Goal: Task Accomplishment & Management: Complete application form

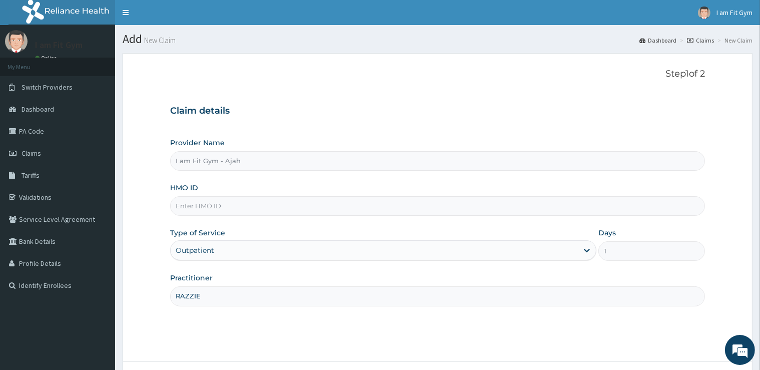
scroll to position [81, 0]
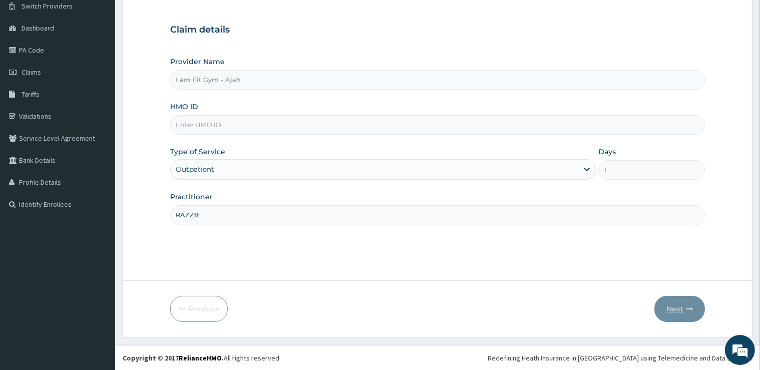
type input "RAZZIE"
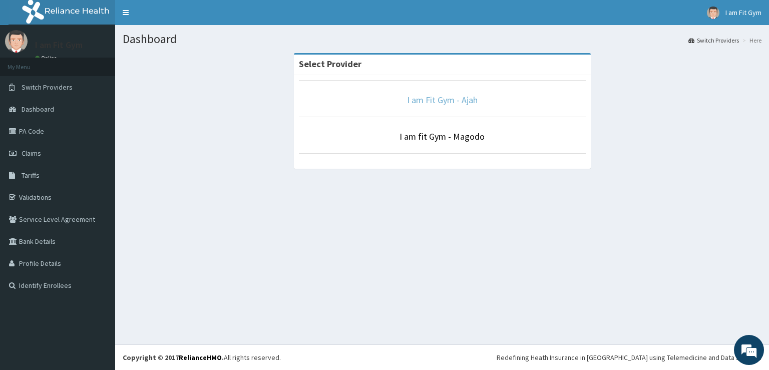
click at [429, 100] on link "I am Fit Gym - Ajah" at bounding box center [442, 100] width 71 height 12
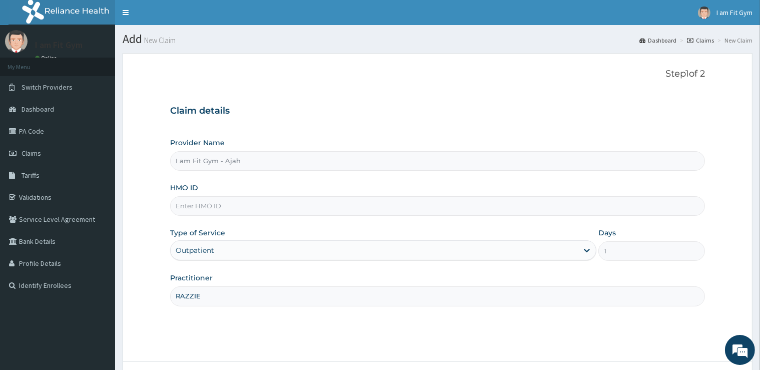
type input "RAZZIE"
click at [281, 202] on input "HMO ID" at bounding box center [437, 206] width 535 height 20
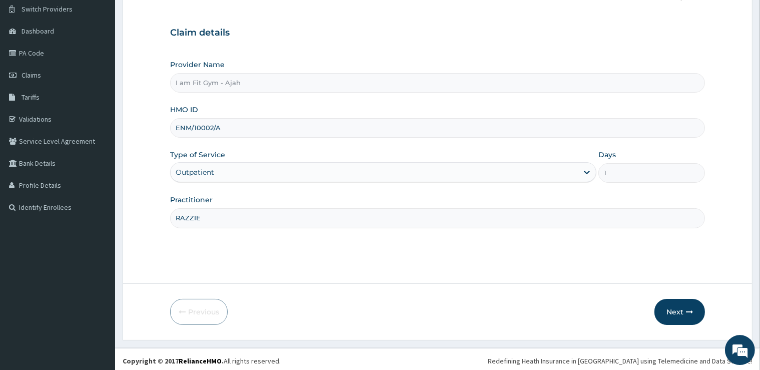
scroll to position [79, 0]
type input "ENM/10002/A"
click at [669, 309] on button "Next" at bounding box center [680, 311] width 51 height 26
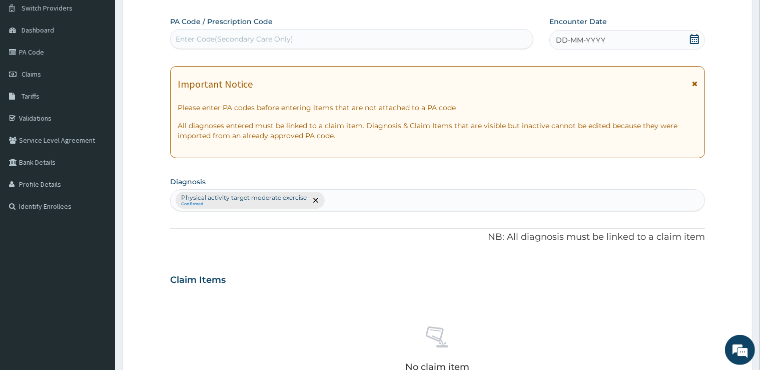
click at [667, 43] on div "DD-MM-YYYY" at bounding box center [628, 40] width 156 height 20
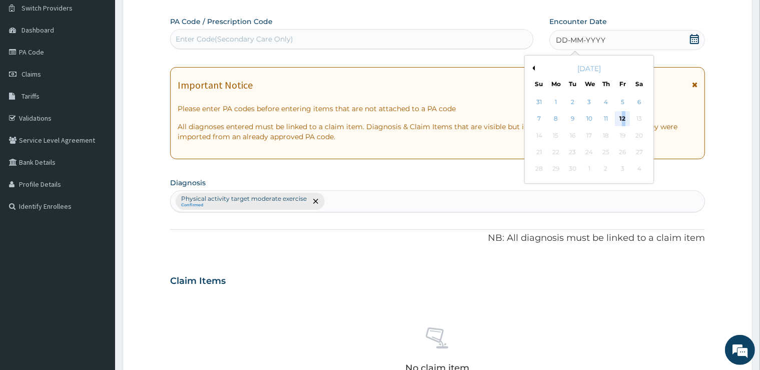
click at [624, 118] on div "12" at bounding box center [622, 119] width 15 height 15
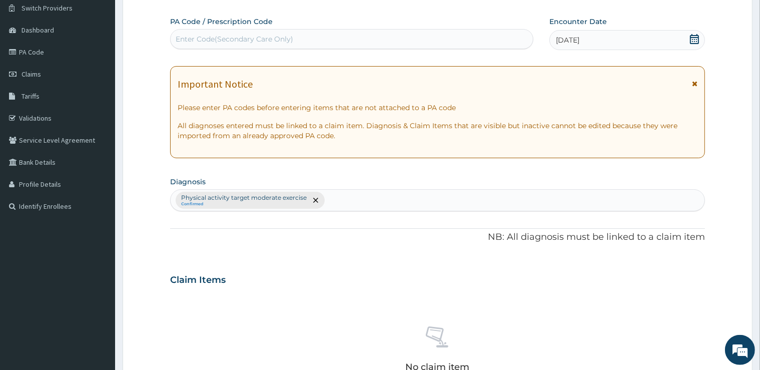
click at [479, 51] on div "PA Code / Prescription Code Enter Code(Secondary Care Only) Encounter Date 12-0…" at bounding box center [437, 277] width 535 height 521
click at [481, 34] on div "Enter Code(Secondary Care Only)" at bounding box center [352, 39] width 362 height 16
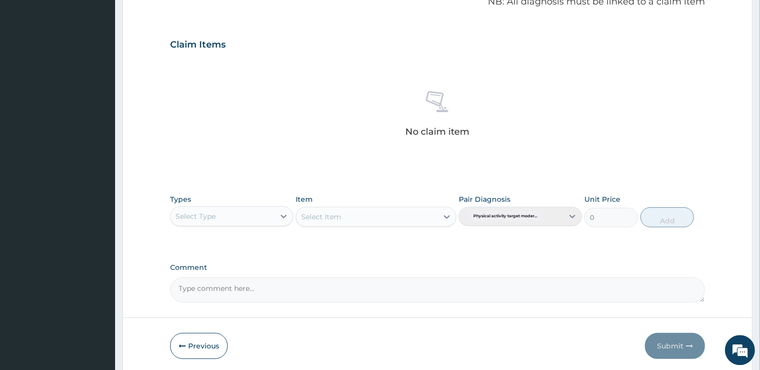
scroll to position [319, 0]
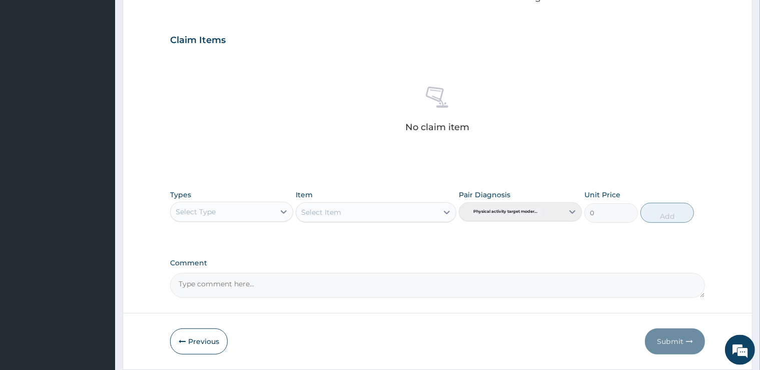
type input "PA/06B1EF"
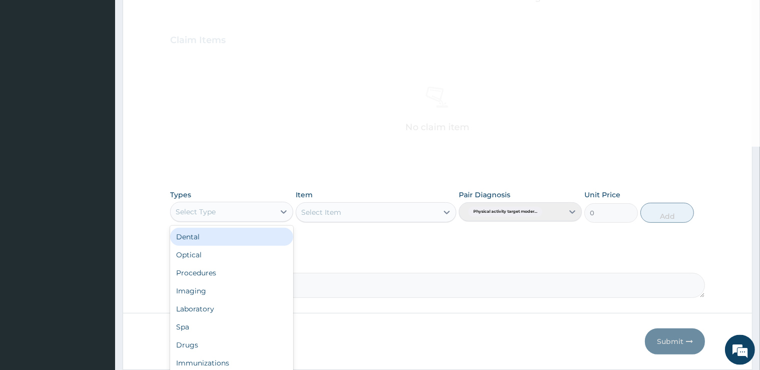
click at [233, 216] on div "Select Type" at bounding box center [223, 212] width 104 height 16
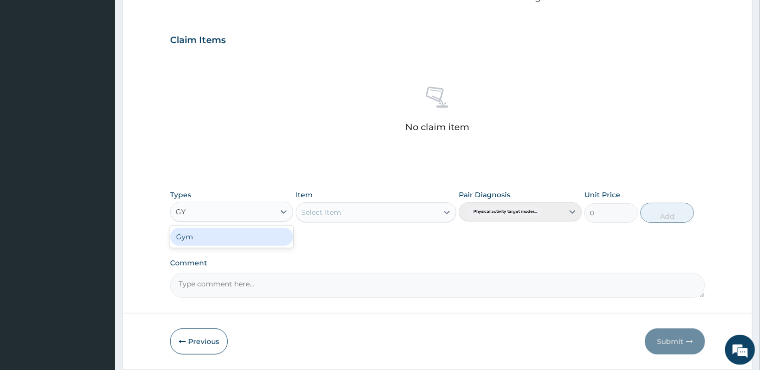
type input "GYM"
click at [220, 231] on div "Gym" at bounding box center [231, 237] width 123 height 18
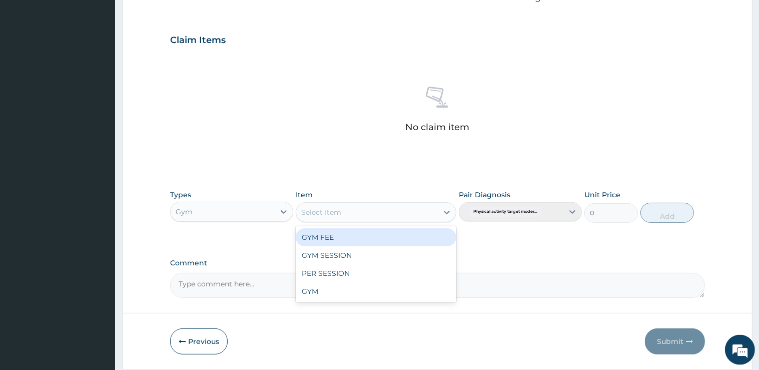
click at [395, 202] on div "Select Item" at bounding box center [376, 212] width 161 height 20
click at [370, 237] on div "GYM FEE" at bounding box center [376, 237] width 161 height 18
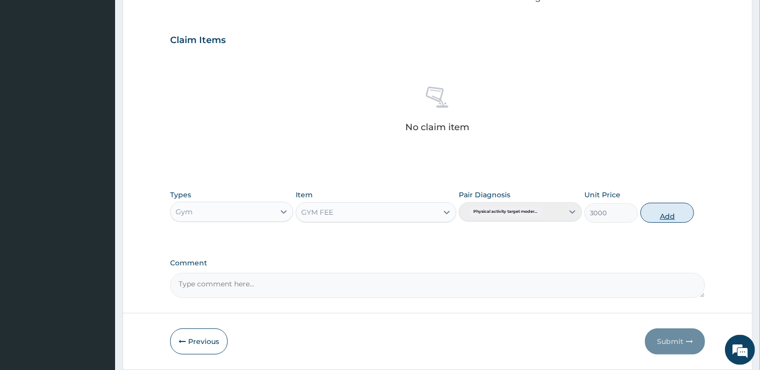
click at [665, 210] on button "Add" at bounding box center [668, 213] width 54 height 20
type input "0"
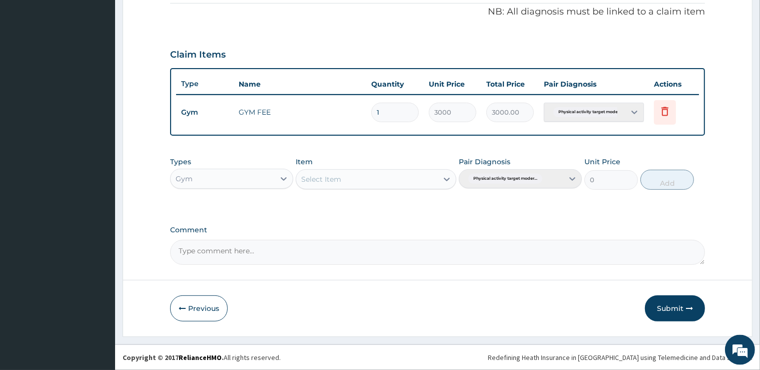
scroll to position [302, 0]
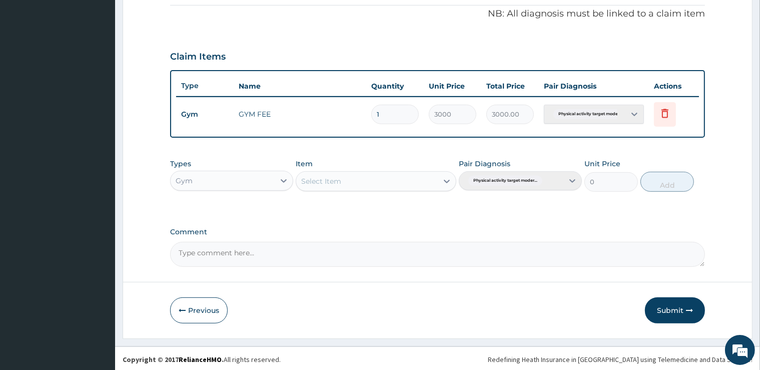
click at [654, 307] on button "Submit" at bounding box center [675, 310] width 60 height 26
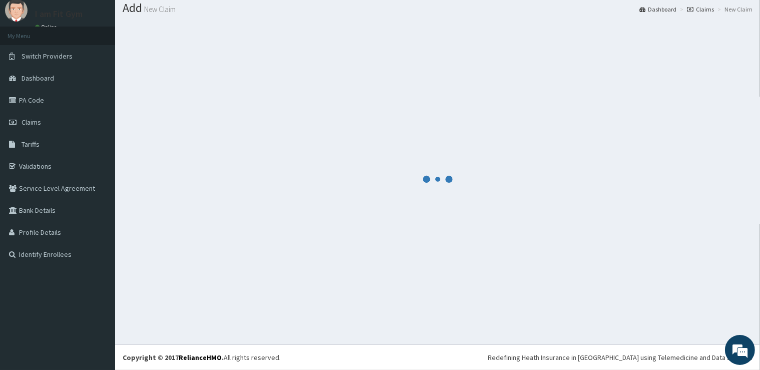
scroll to position [31, 0]
